Goal: Information Seeking & Learning: Learn about a topic

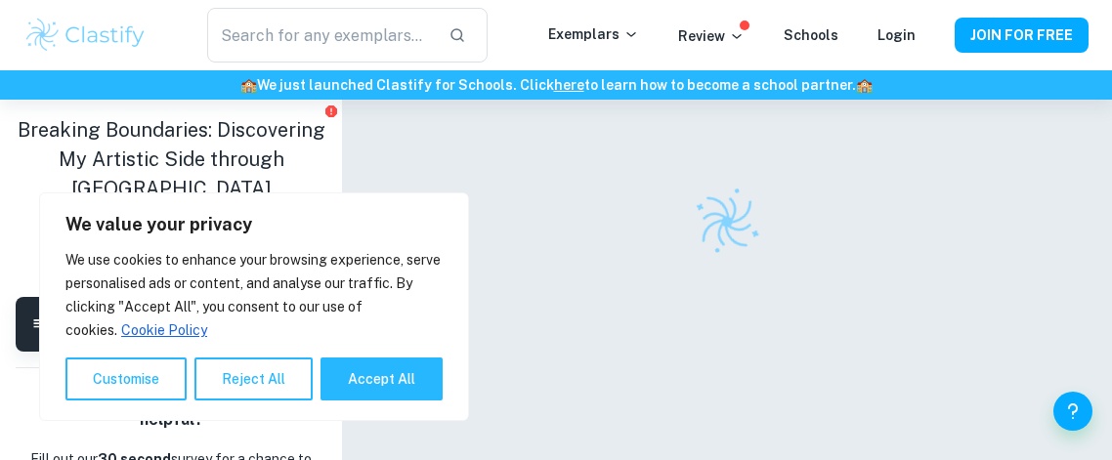
scroll to position [82, 0]
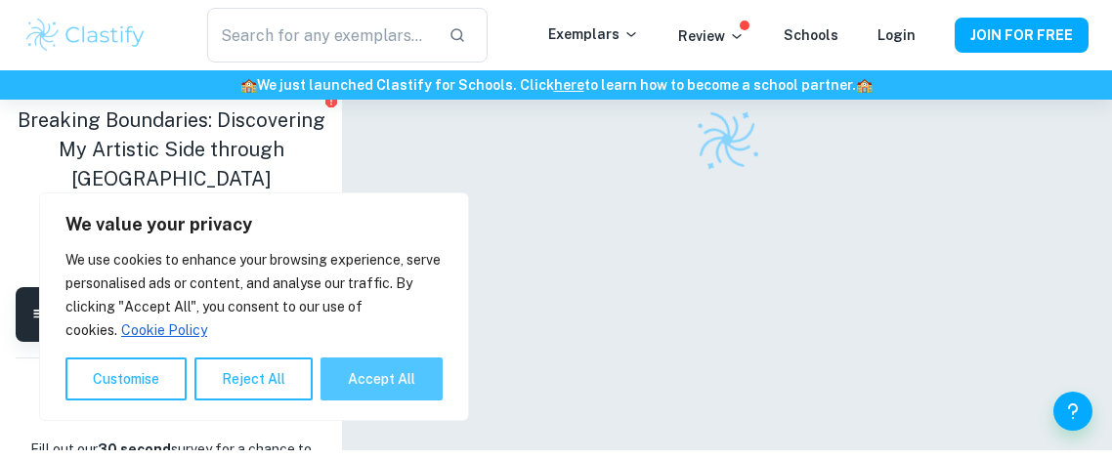
click at [375, 384] on button "Accept All" at bounding box center [382, 379] width 122 height 43
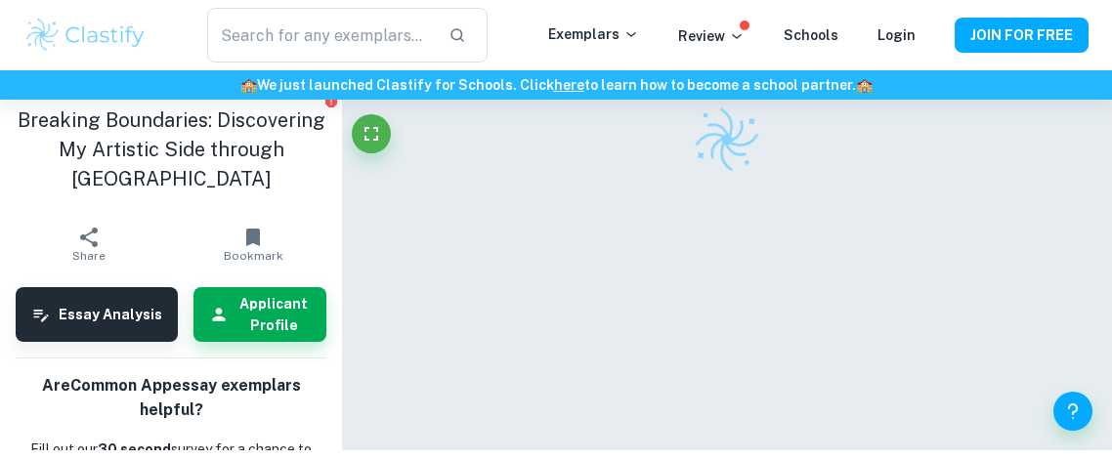
checkbox input "true"
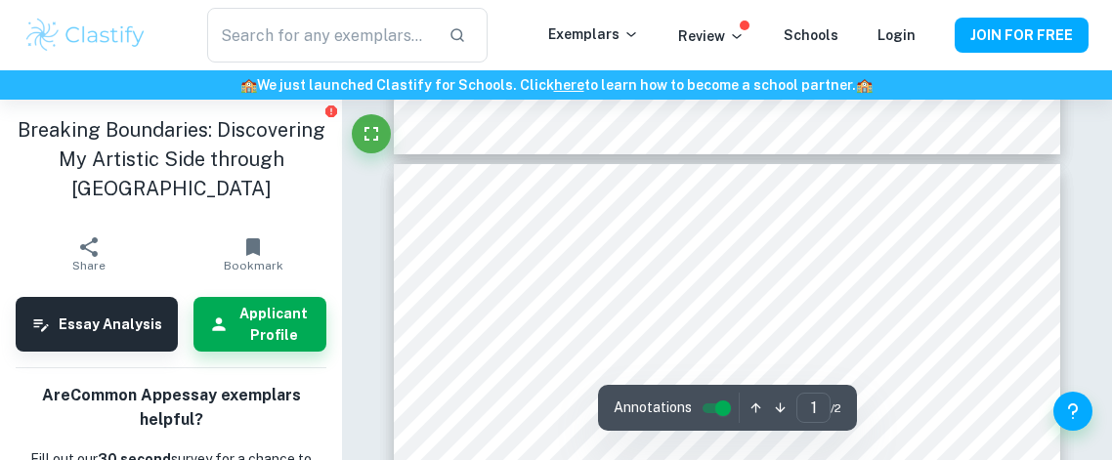
type input "2"
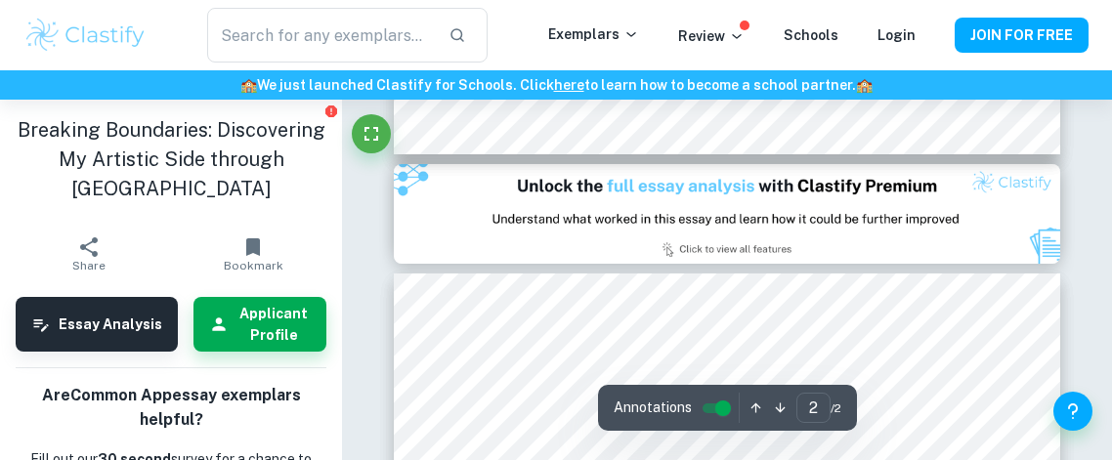
scroll to position [958, 0]
